Goal: Task Accomplishment & Management: Use online tool/utility

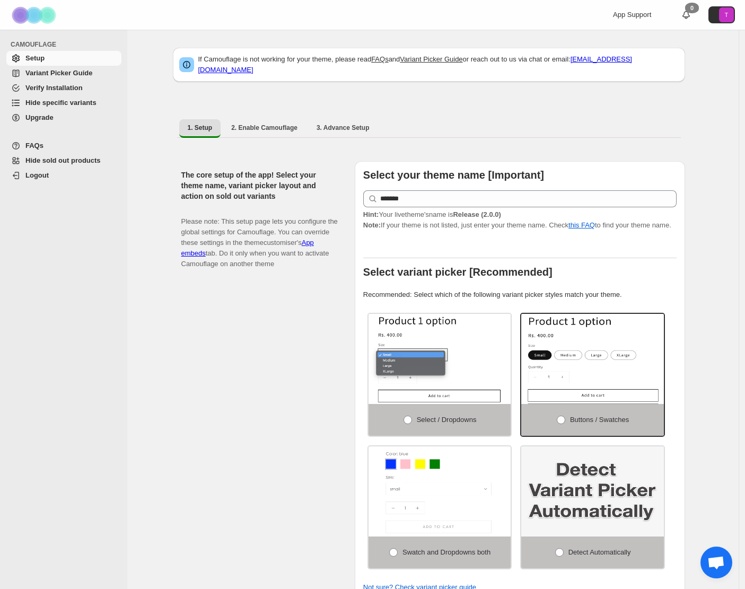
click at [42, 162] on span "Hide sold out products" at bounding box center [62, 160] width 75 height 8
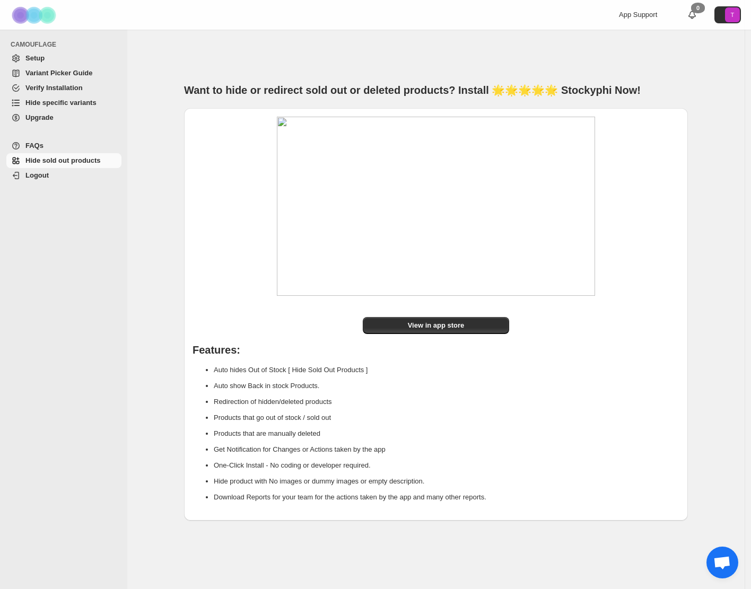
click at [71, 104] on span "Hide specific variants" at bounding box center [60, 103] width 71 height 8
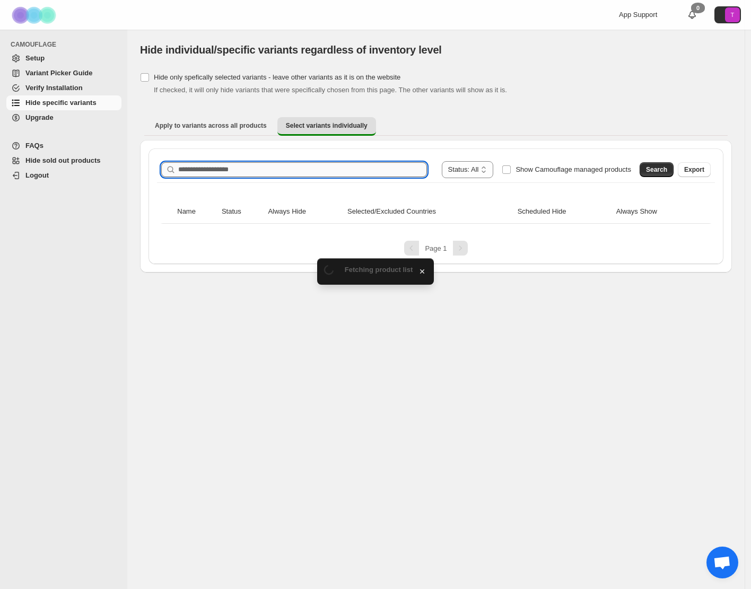
click at [212, 172] on input "Search product name" at bounding box center [302, 169] width 249 height 15
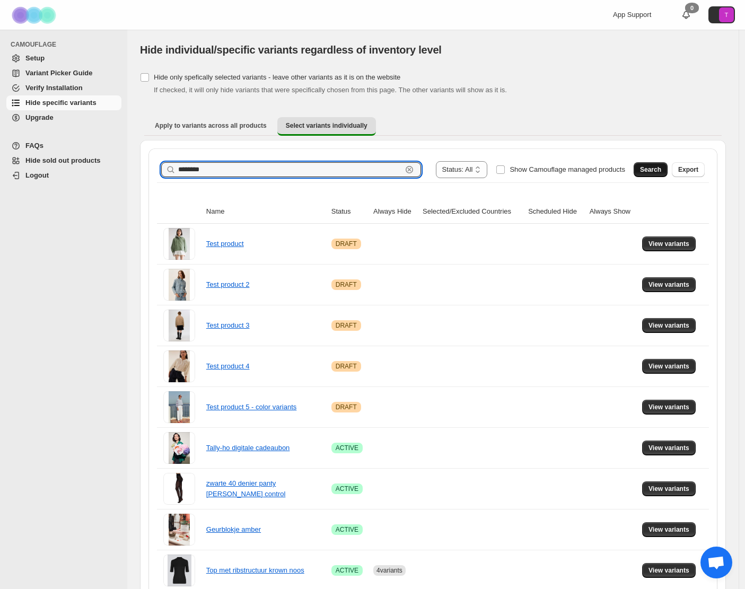
type input "********"
click at [656, 170] on span "Search" at bounding box center [650, 169] width 21 height 8
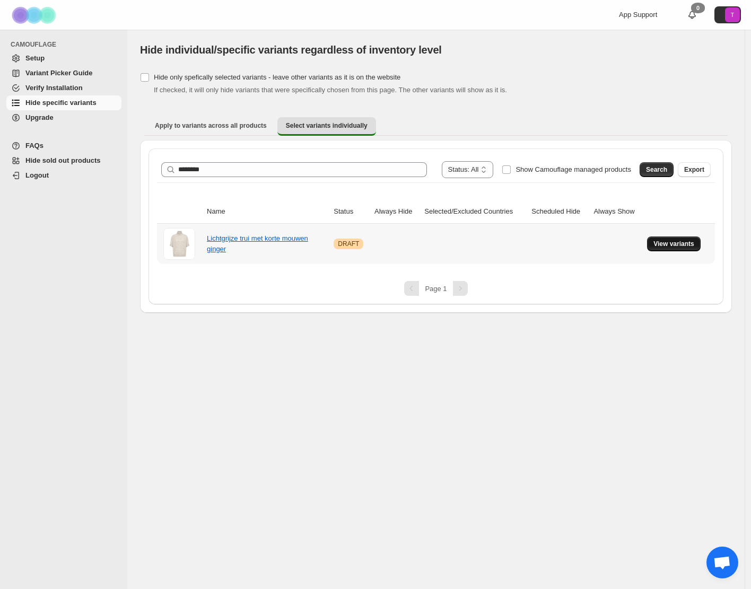
click at [675, 243] on span "View variants" at bounding box center [673, 244] width 41 height 8
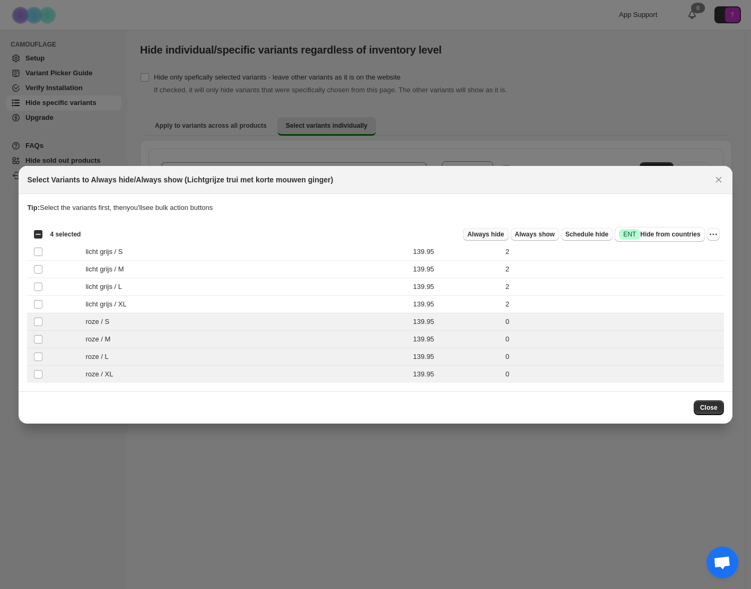
click at [471, 234] on span "Always hide" at bounding box center [485, 234] width 37 height 8
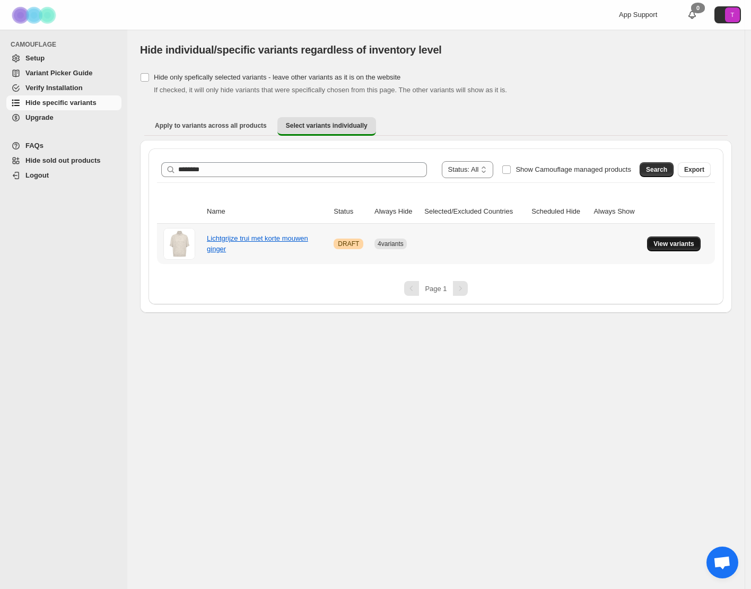
click at [676, 241] on span "View variants" at bounding box center [673, 244] width 41 height 8
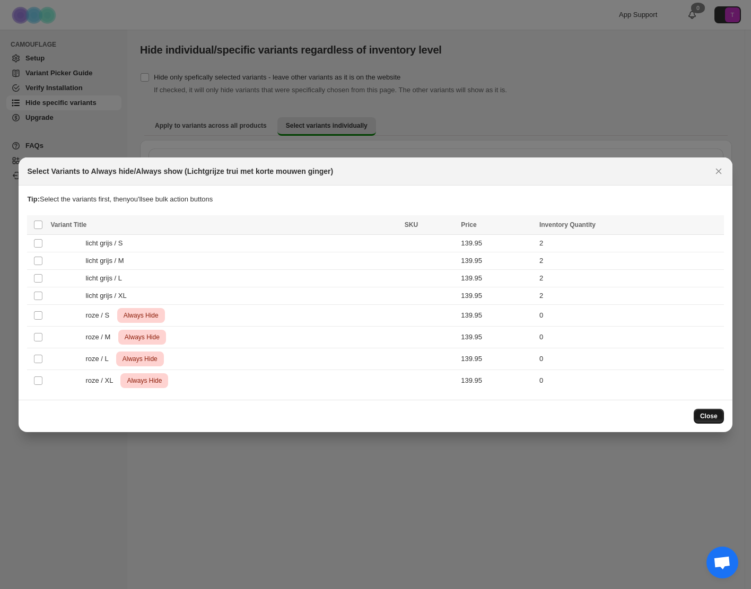
click at [709, 416] on span "Close" at bounding box center [708, 416] width 17 height 8
